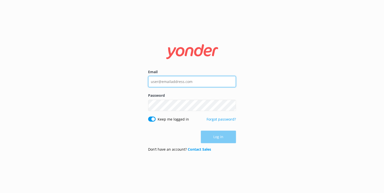
click at [163, 83] on input "Email" at bounding box center [192, 81] width 88 height 11
type input "[EMAIL_ADDRESS][DOMAIN_NAME]"
click at [169, 95] on div "Password Show password" at bounding box center [192, 105] width 88 height 24
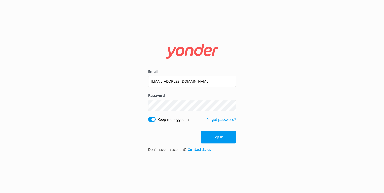
click at [228, 105] on button "Show password" at bounding box center [231, 106] width 10 height 10
click at [219, 137] on button "Log in" at bounding box center [218, 137] width 35 height 13
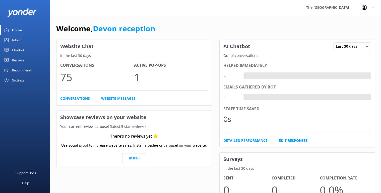
click at [11, 39] on link "Inbox" at bounding box center [25, 40] width 50 height 10
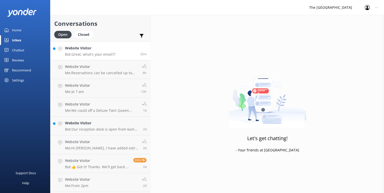
click at [81, 50] on h4 "Website Visitor" at bounding box center [90, 48] width 50 height 6
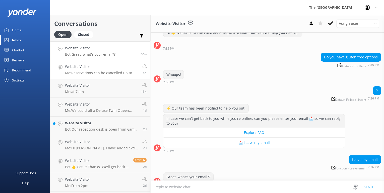
scroll to position [25, 0]
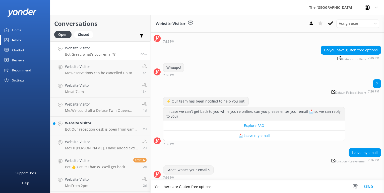
click at [171, 186] on textarea "Yes, there are Gluten free options" at bounding box center [268, 187] width 234 height 13
type textarea "Yes, there are Gluten free options"
click at [372, 184] on button "Send" at bounding box center [368, 187] width 19 height 13
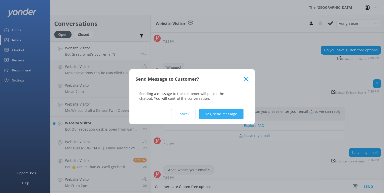
click at [217, 113] on button "Yes, send message" at bounding box center [221, 114] width 44 height 10
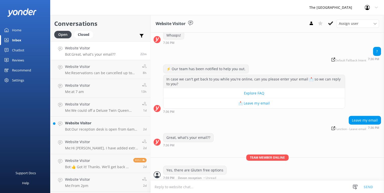
scroll to position [57, 0]
